Goal: Transaction & Acquisition: Purchase product/service

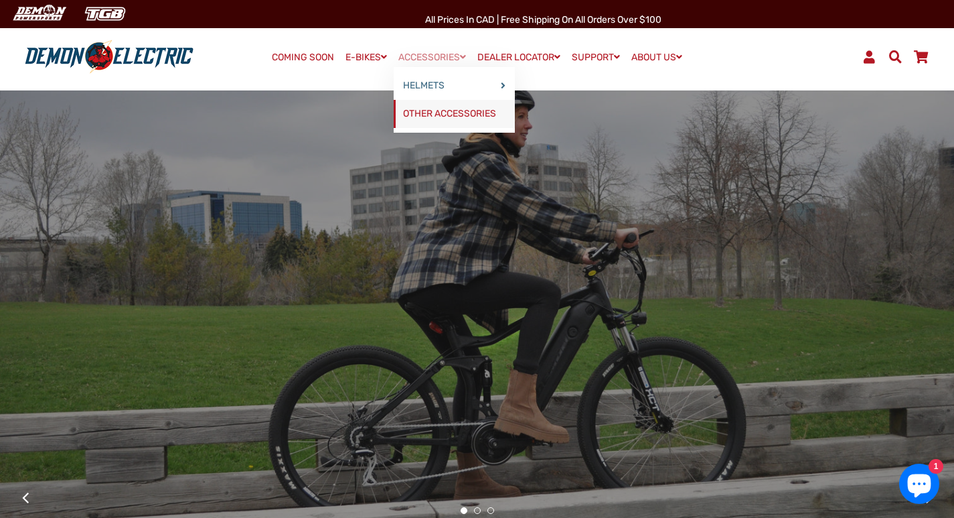
click at [449, 110] on link "OTHER ACCESSORIES" at bounding box center [454, 114] width 121 height 28
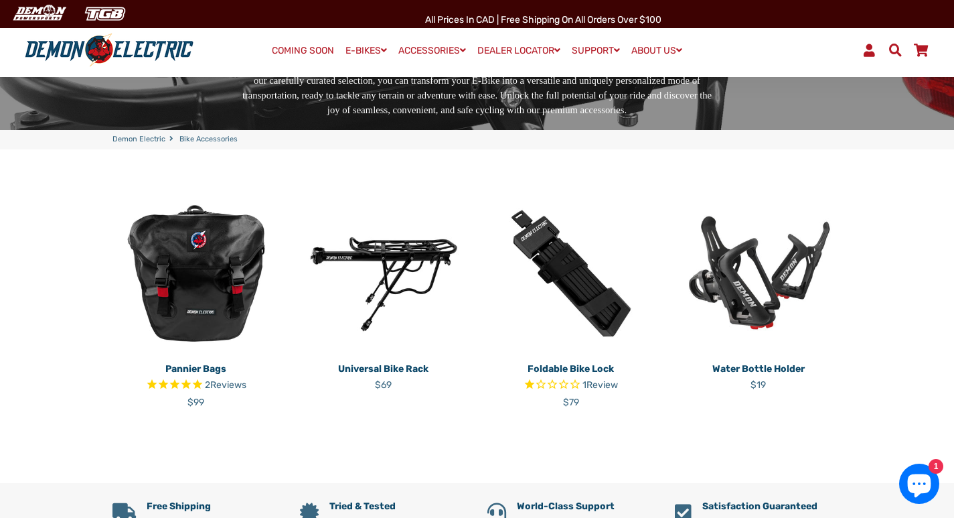
scroll to position [268, 0]
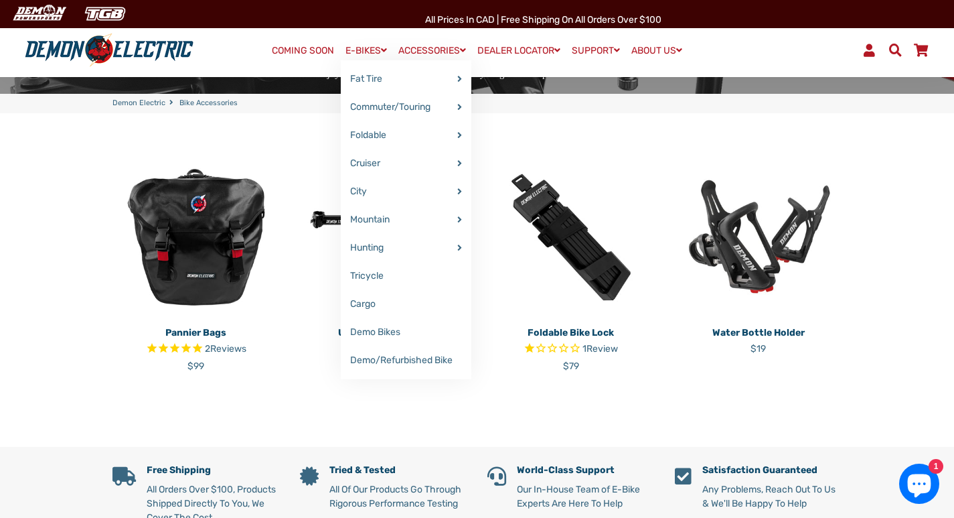
click at [373, 54] on link "E-BIKES" at bounding box center [366, 50] width 51 height 19
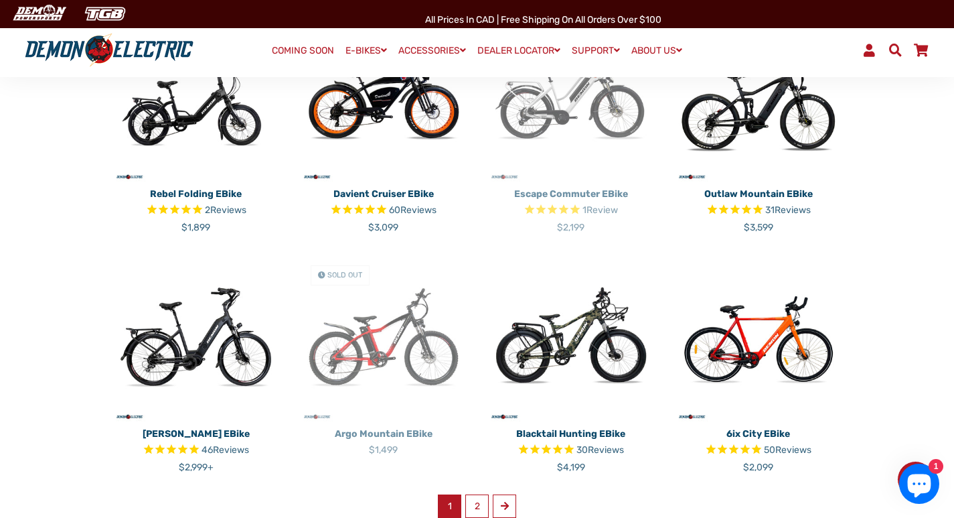
scroll to position [870, 0]
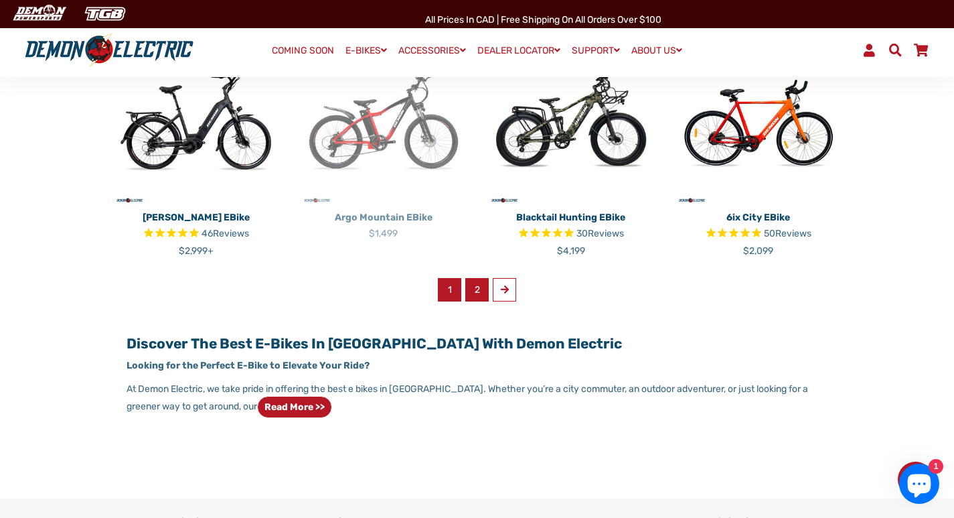
click at [475, 289] on link "2" at bounding box center [476, 289] width 23 height 23
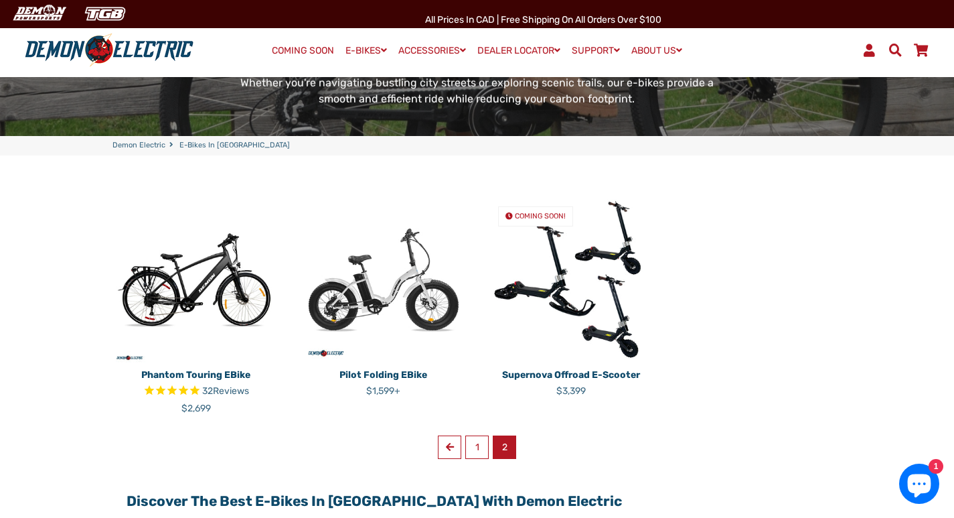
scroll to position [268, 0]
